Goal: Find specific page/section: Find specific page/section

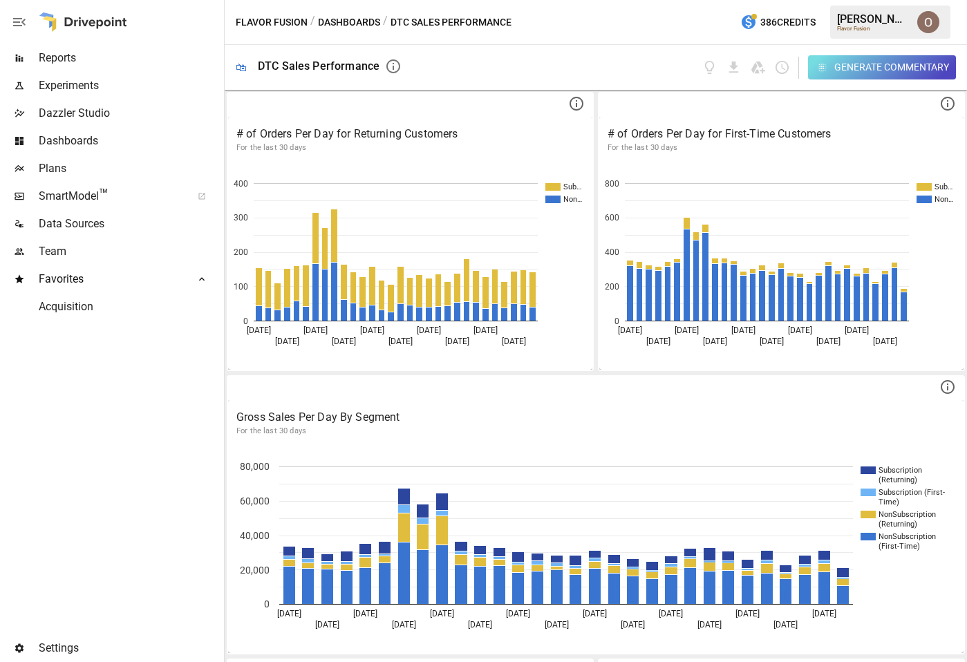
click at [885, 73] on div "Generate Commentary" at bounding box center [892, 67] width 115 height 17
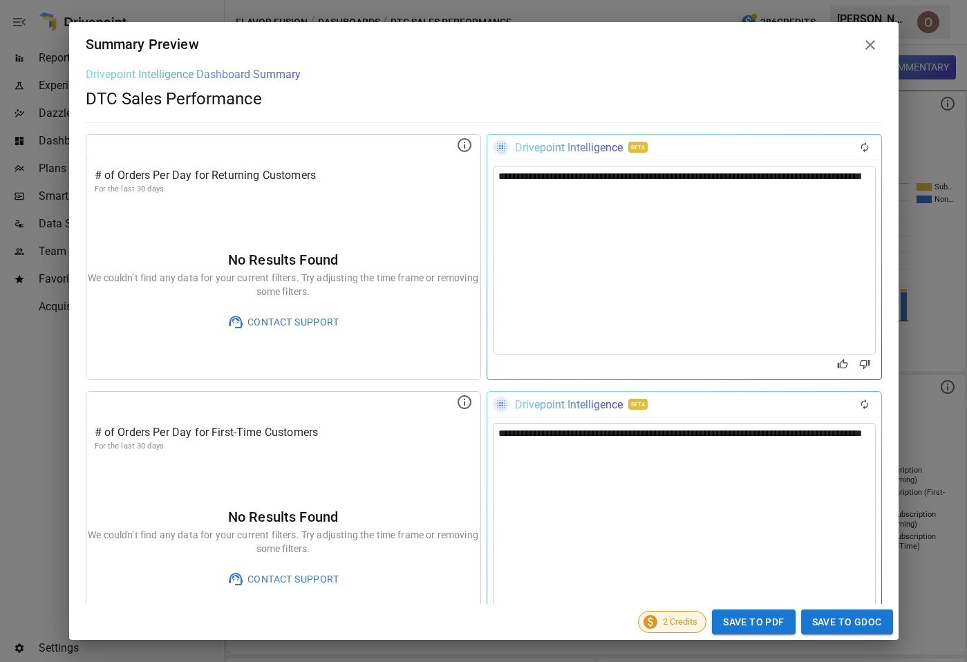
click at [867, 41] on icon at bounding box center [871, 45] width 10 height 10
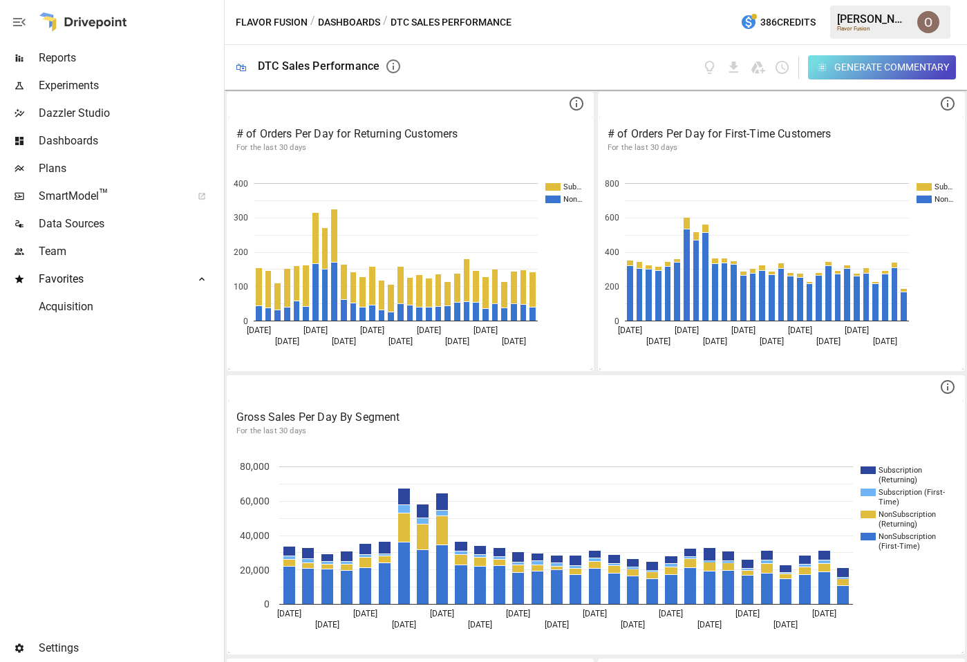
click at [926, 26] on img "Oleksii Flok" at bounding box center [928, 22] width 22 height 22
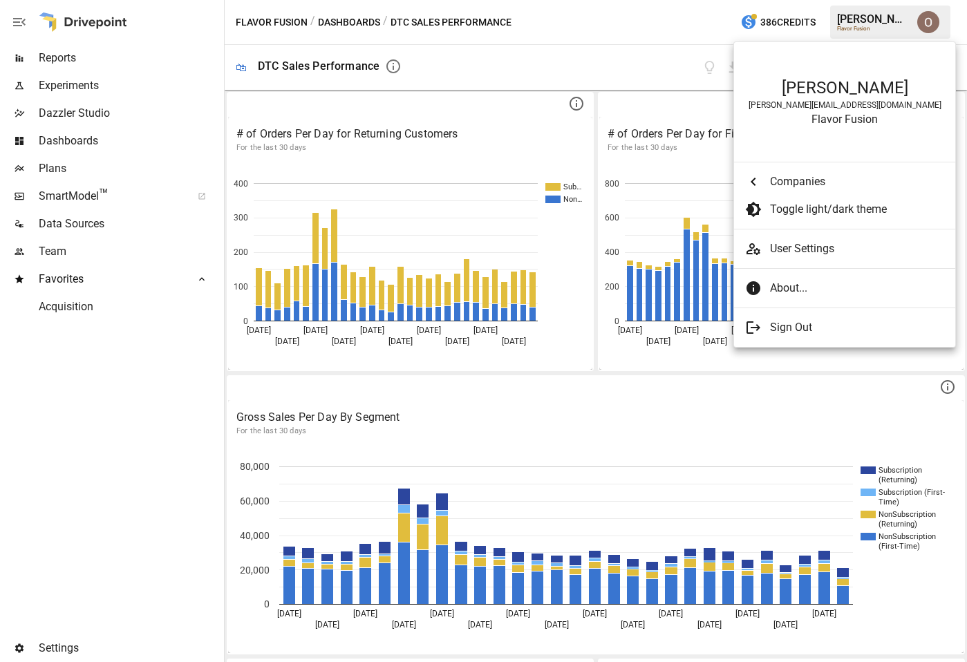
click at [595, 29] on div at bounding box center [483, 331] width 967 height 662
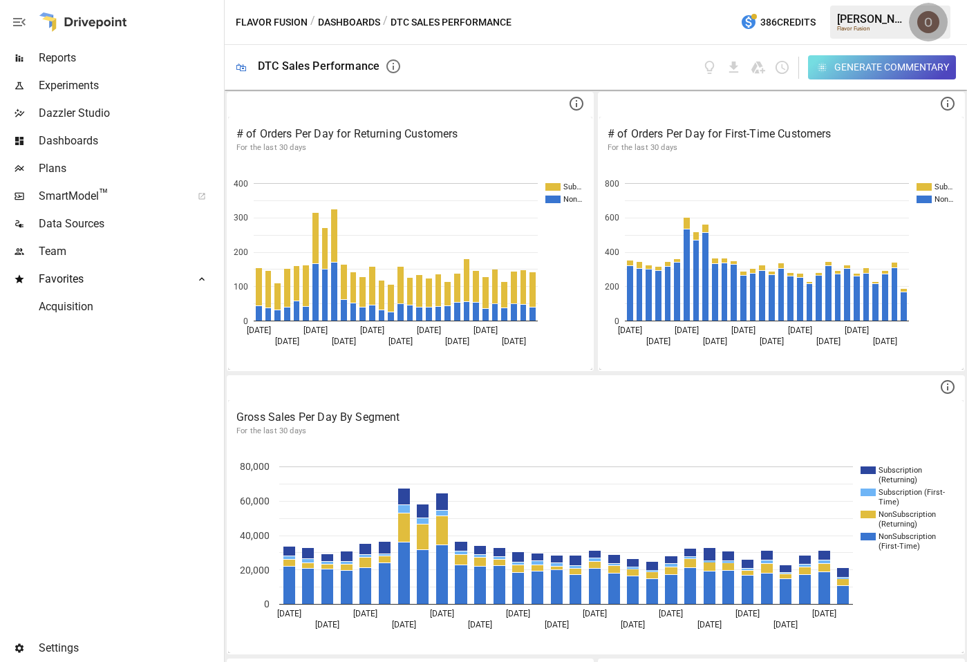
click at [929, 22] on img "Oleksii Flok" at bounding box center [928, 22] width 22 height 22
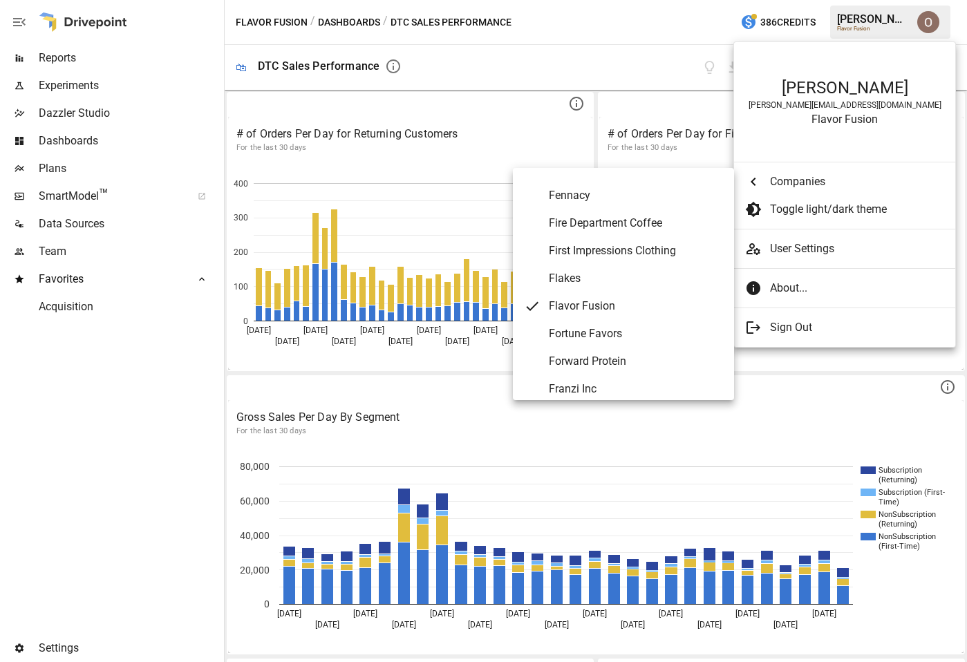
scroll to position [2593, 0]
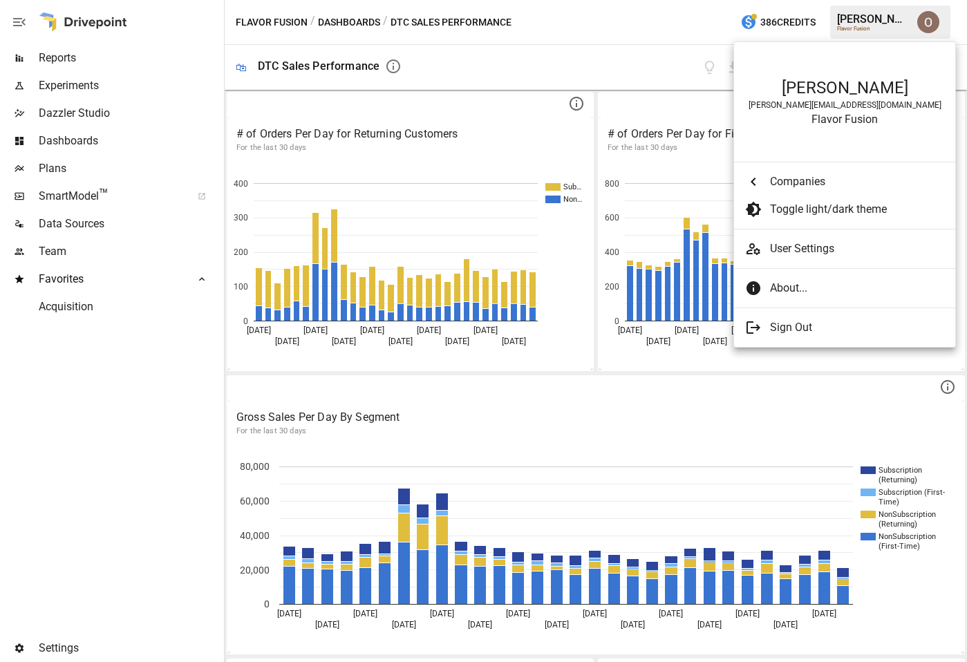
click at [364, 24] on div at bounding box center [483, 331] width 967 height 662
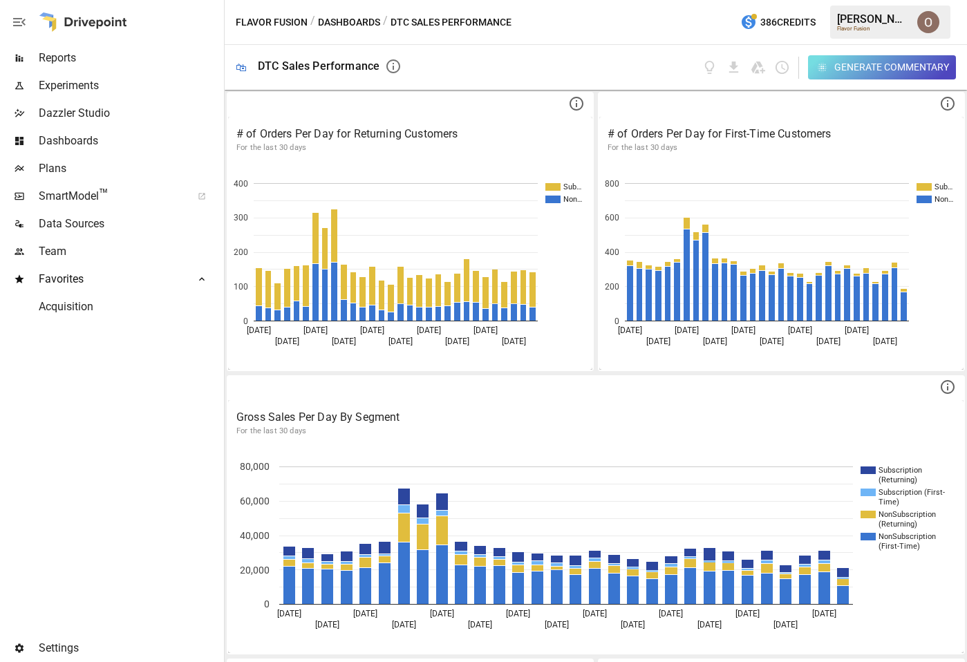
click at [357, 23] on div "[PERSON_NAME] [PERSON_NAME][EMAIL_ADDRESS][DOMAIN_NAME] Flavor Fusion Companies…" at bounding box center [483, 331] width 967 height 662
click at [353, 21] on button "Dashboards" at bounding box center [349, 22] width 62 height 17
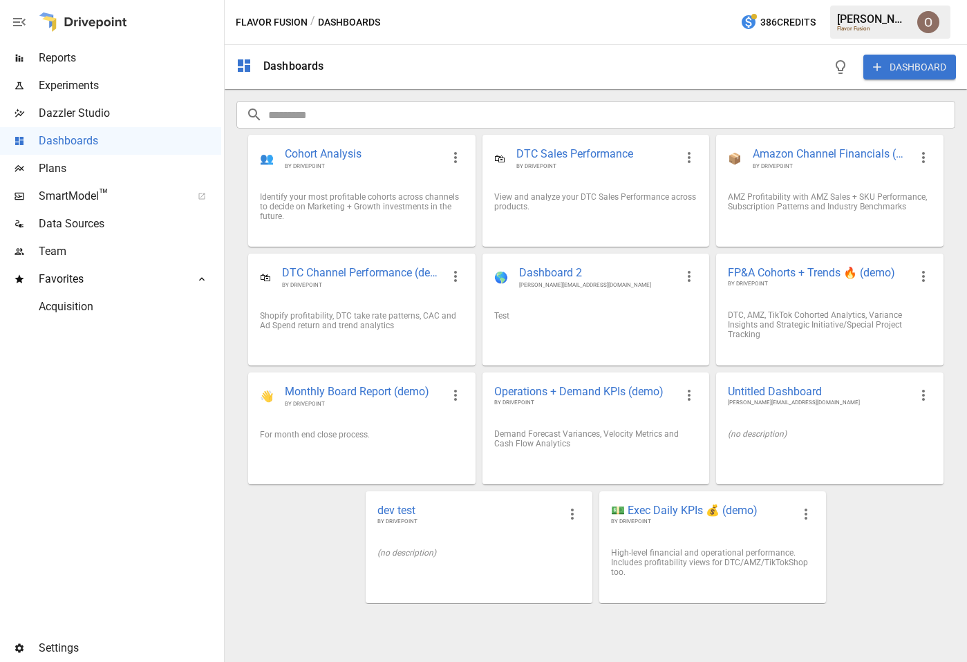
click at [935, 30] on img "Oleksii Flok" at bounding box center [928, 22] width 22 height 22
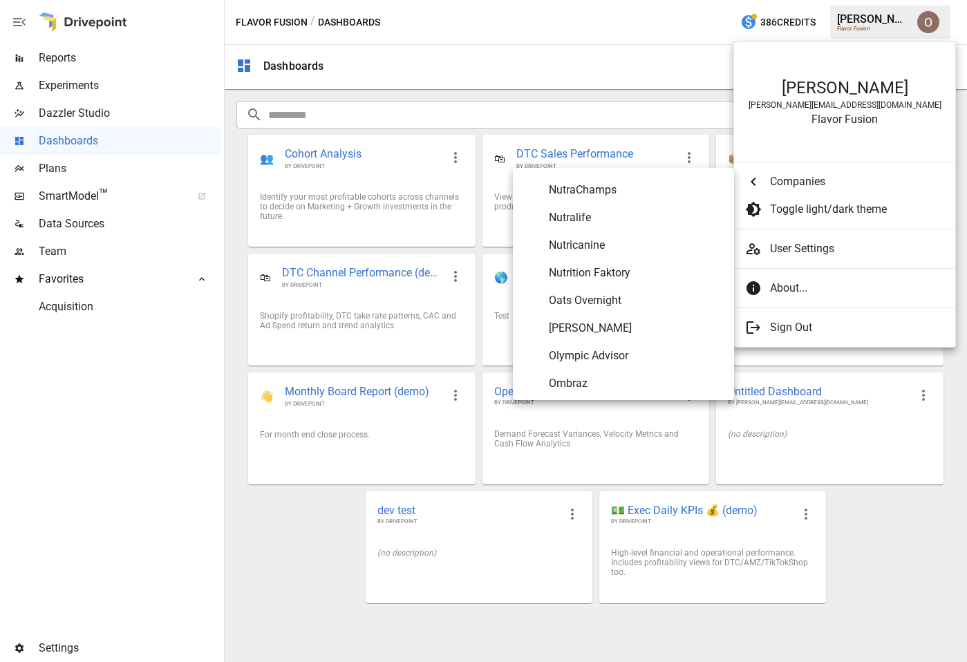
scroll to position [5656, 0]
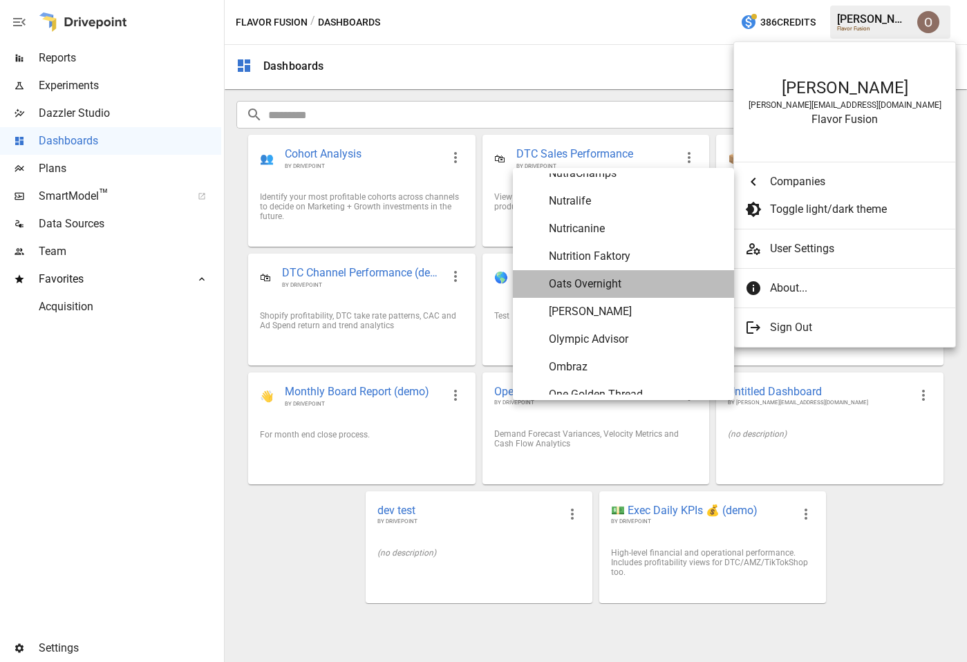
click at [593, 289] on span "Oats Overnight" at bounding box center [636, 284] width 174 height 17
